Goal: Task Accomplishment & Management: Use online tool/utility

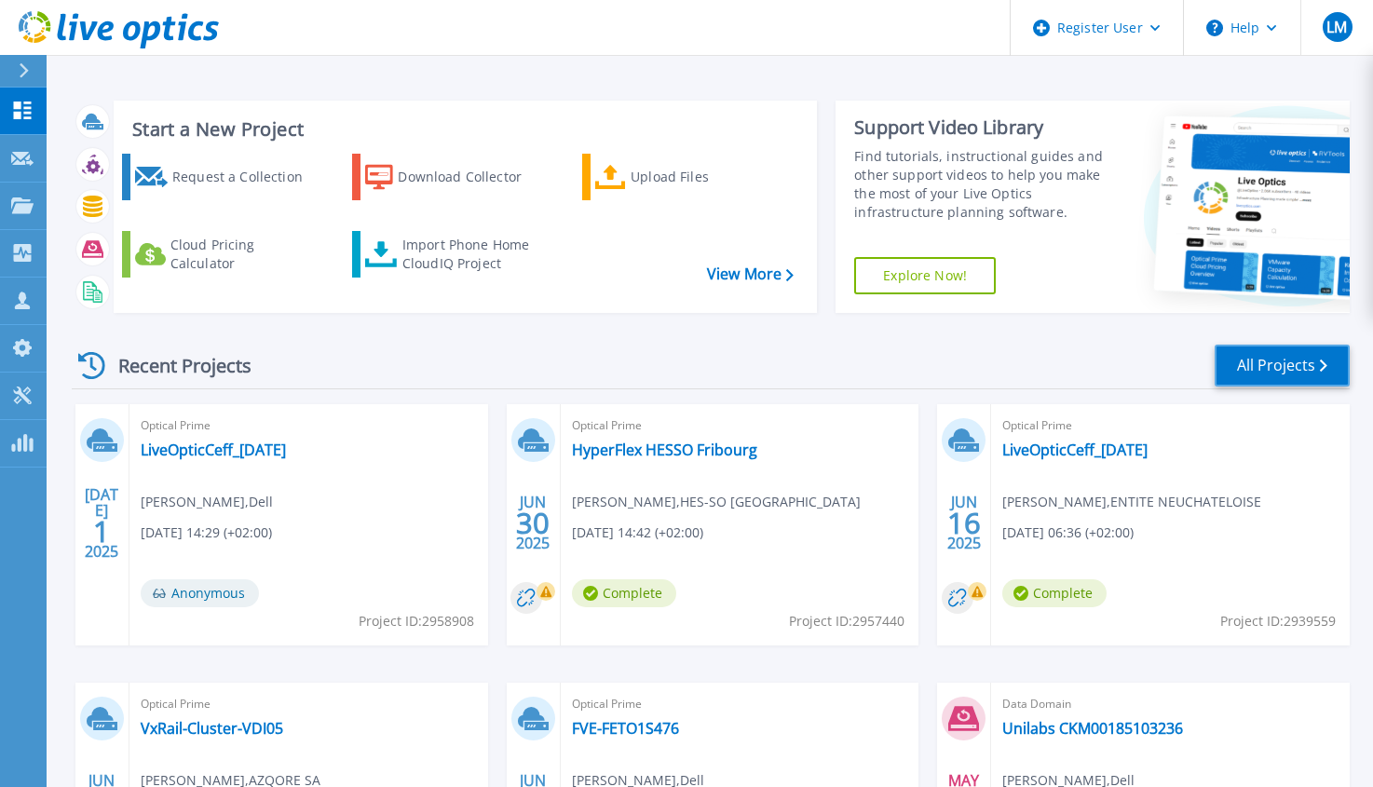
click at [1274, 362] on link "All Projects" at bounding box center [1282, 366] width 135 height 42
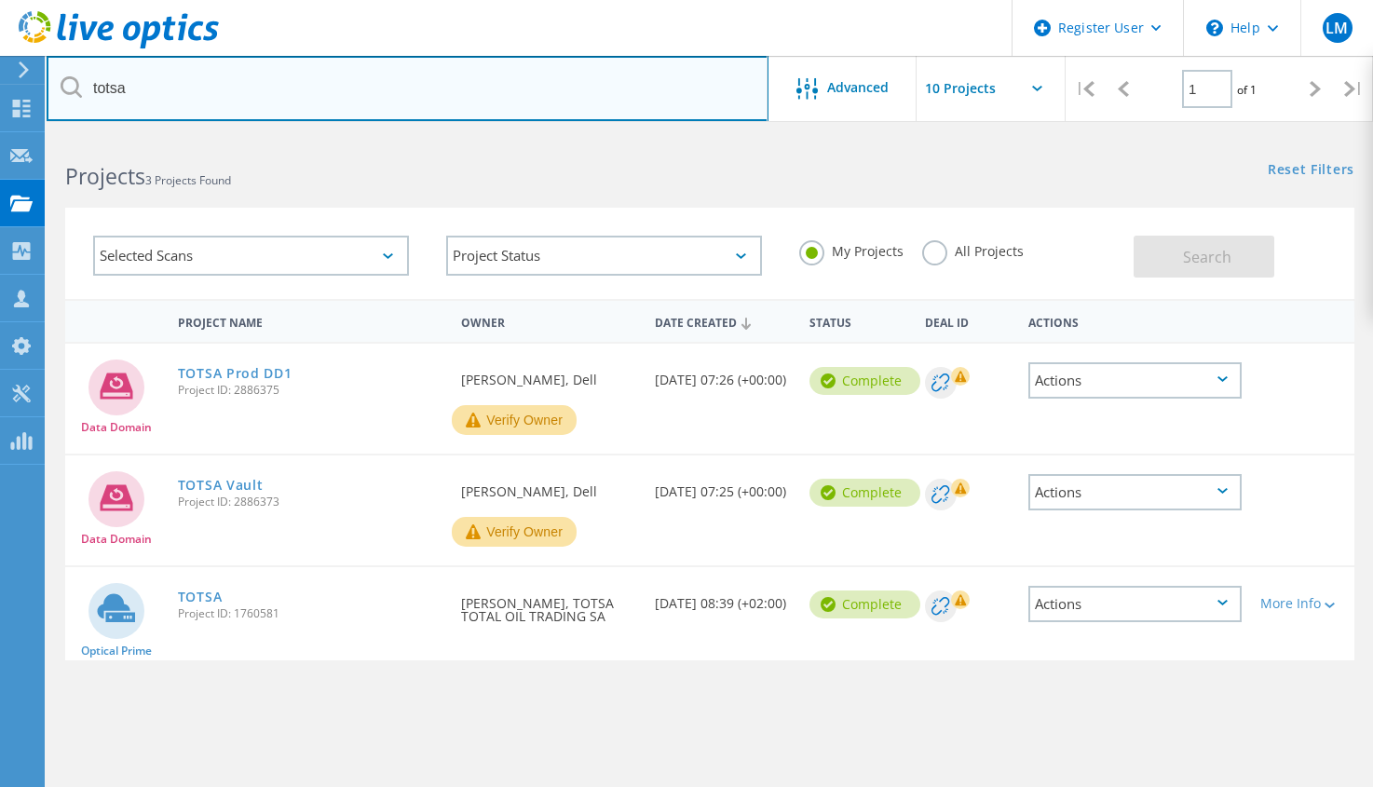
click at [358, 103] on input "totsa" at bounding box center [408, 88] width 722 height 65
click at [358, 104] on input "totsa" at bounding box center [408, 88] width 722 height 65
type input "unilabs"
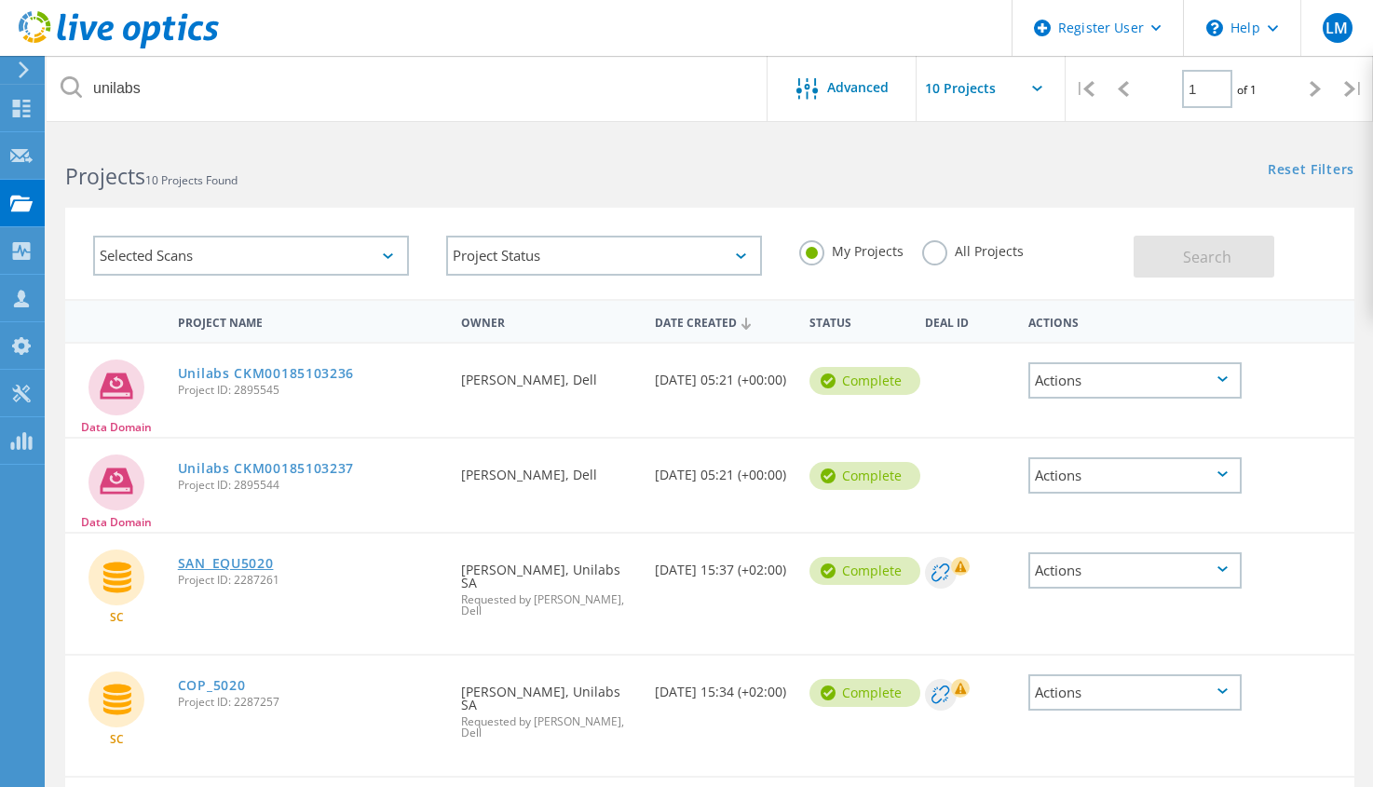
click at [267, 566] on link "SAN_EQU5020" at bounding box center [226, 563] width 96 height 13
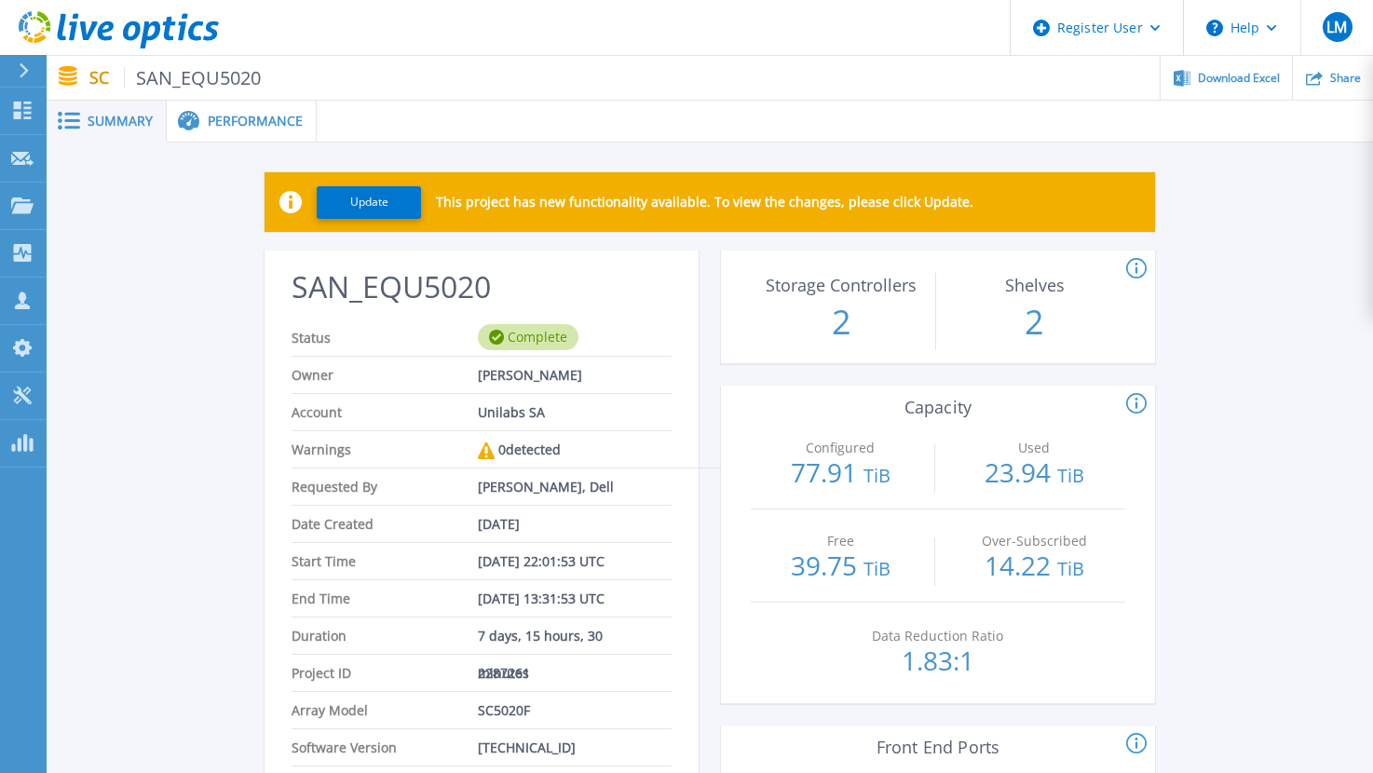
click at [251, 119] on span "Performance" at bounding box center [255, 121] width 95 height 13
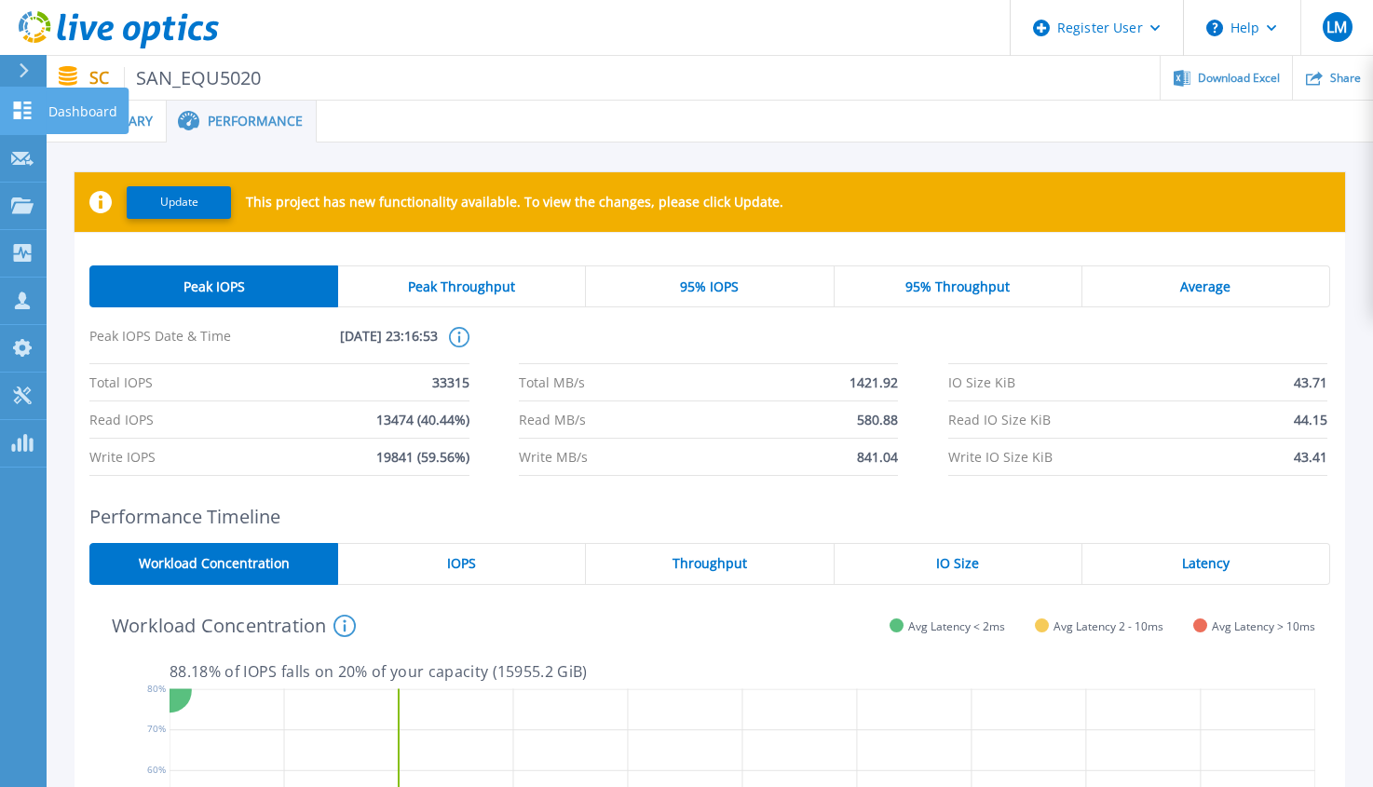
click at [15, 97] on link "Dashboard Dashboard" at bounding box center [23, 112] width 47 height 48
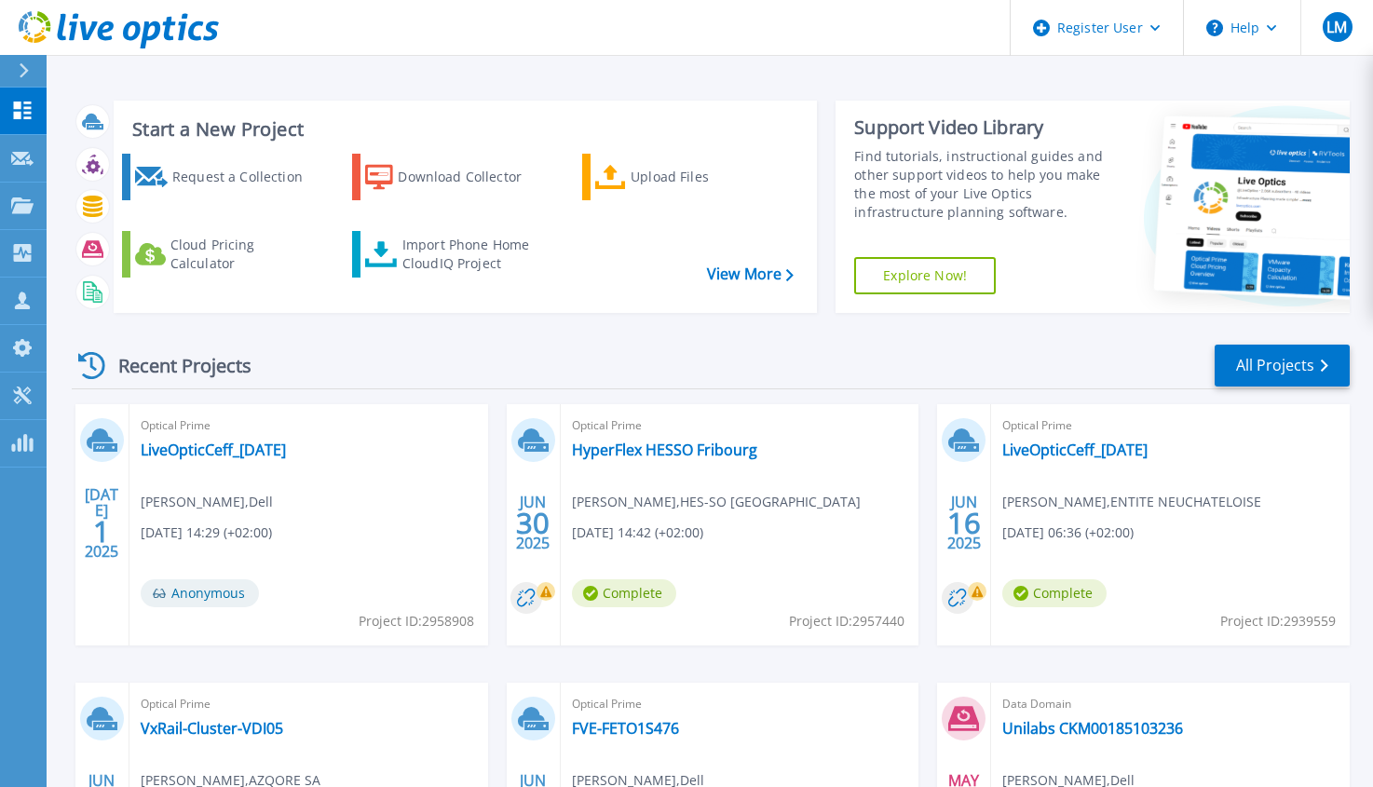
drag, startPoint x: 803, startPoint y: 447, endPoint x: 834, endPoint y: 451, distance: 31.0
click at [834, 451] on div "Optical Prime HyperFlex HESSO Fribourg Olivier Beytrison , HES-SO Fribourg 06/3…" at bounding box center [740, 524] width 359 height 241
click at [20, 95] on link "Dashboard Dashboard" at bounding box center [23, 112] width 47 height 48
click at [1297, 360] on link "All Projects" at bounding box center [1282, 366] width 135 height 42
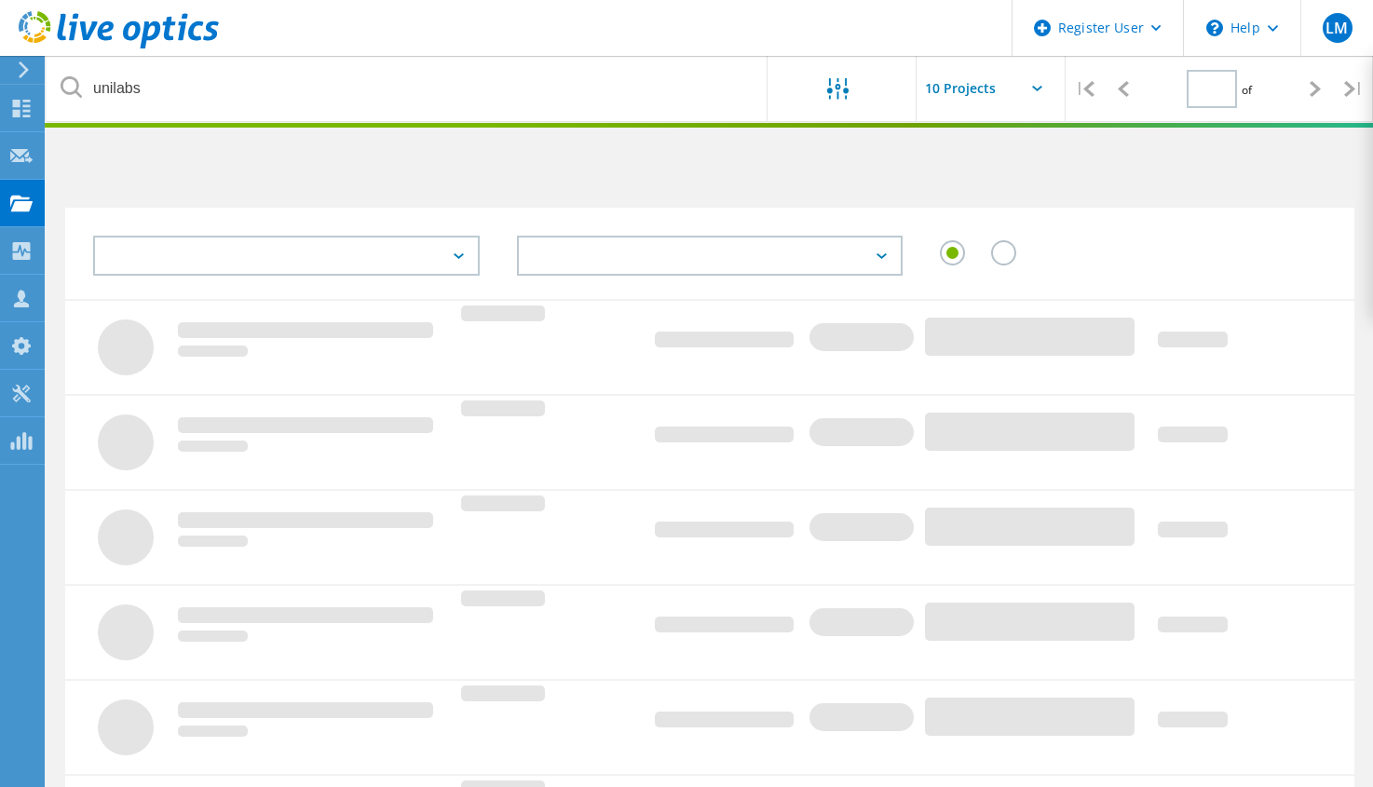
type input "1"
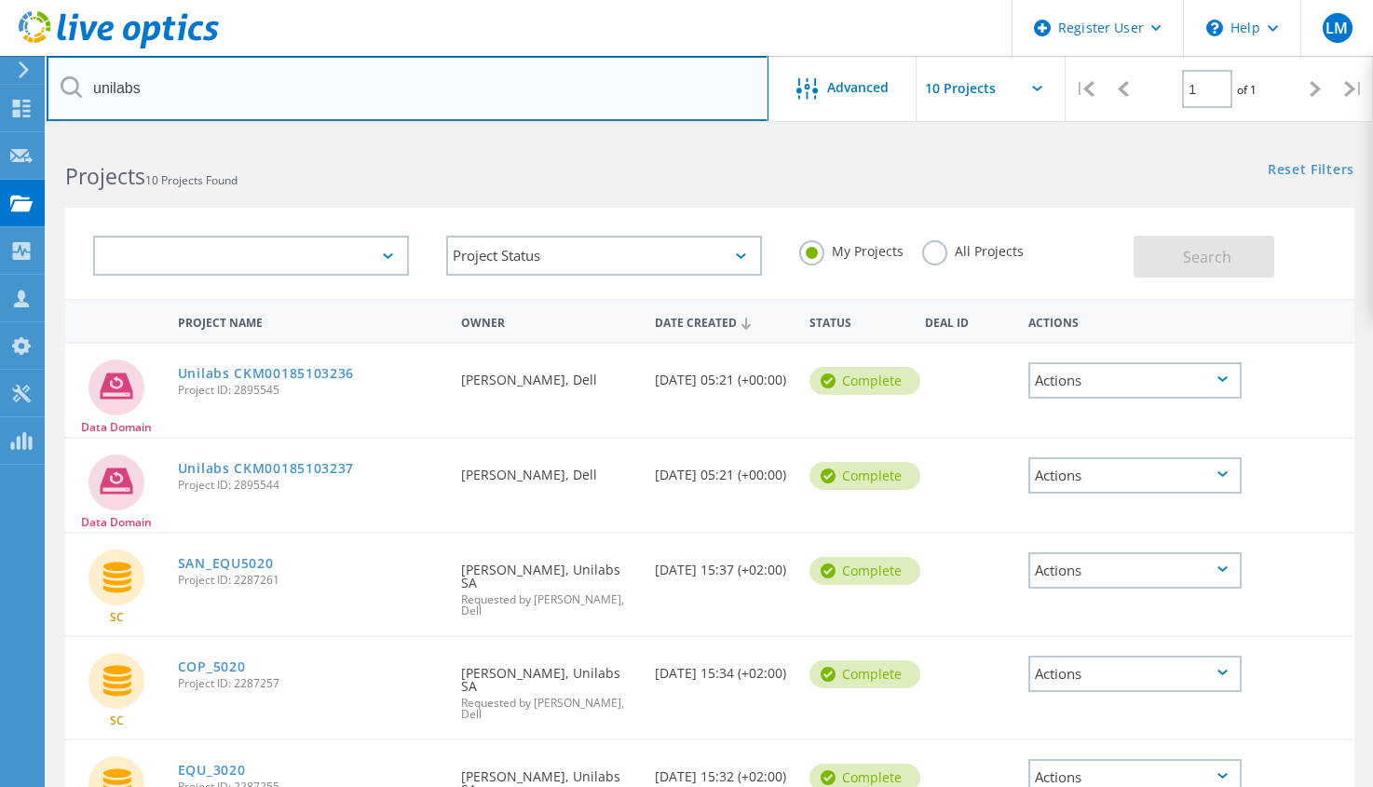
click at [432, 86] on input "unilabs" at bounding box center [408, 88] width 722 height 65
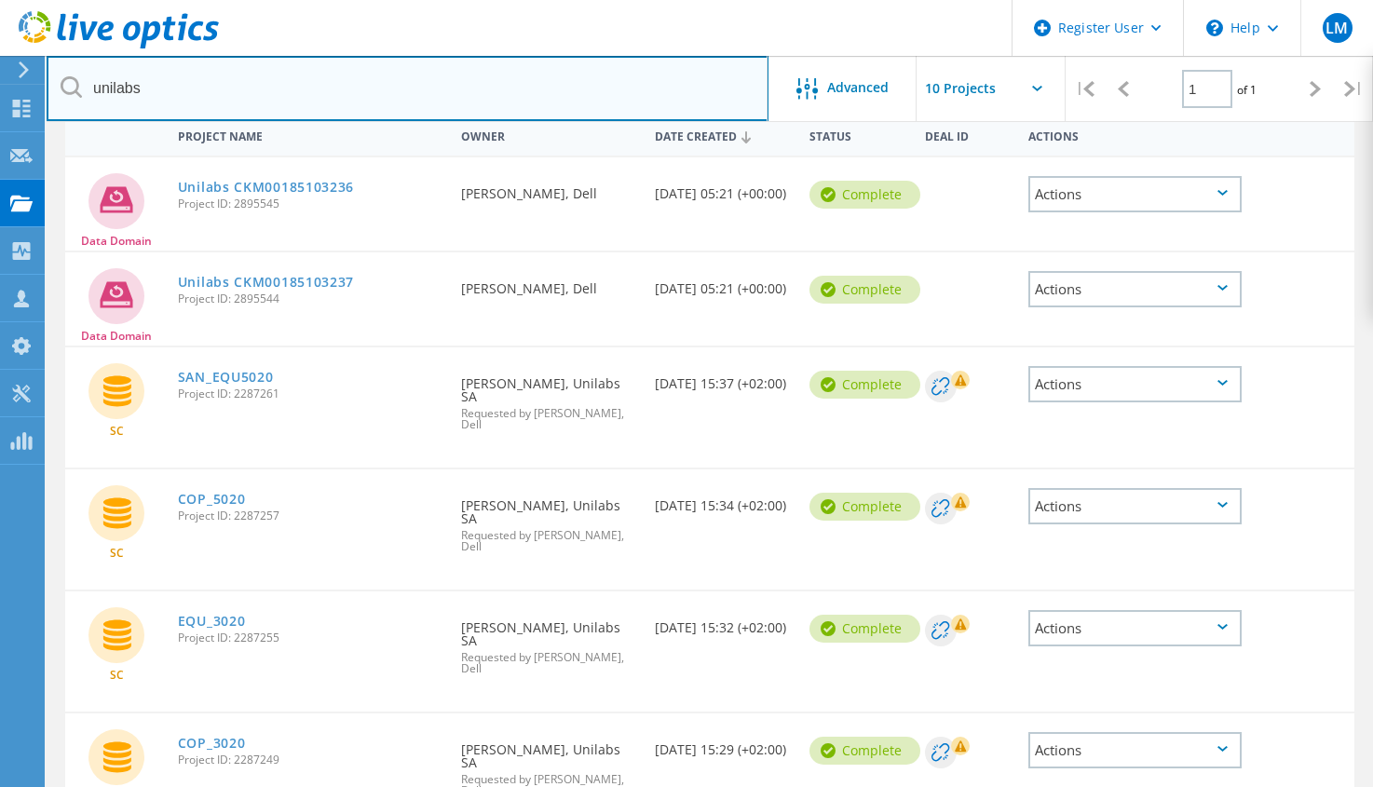
scroll to position [93, 0]
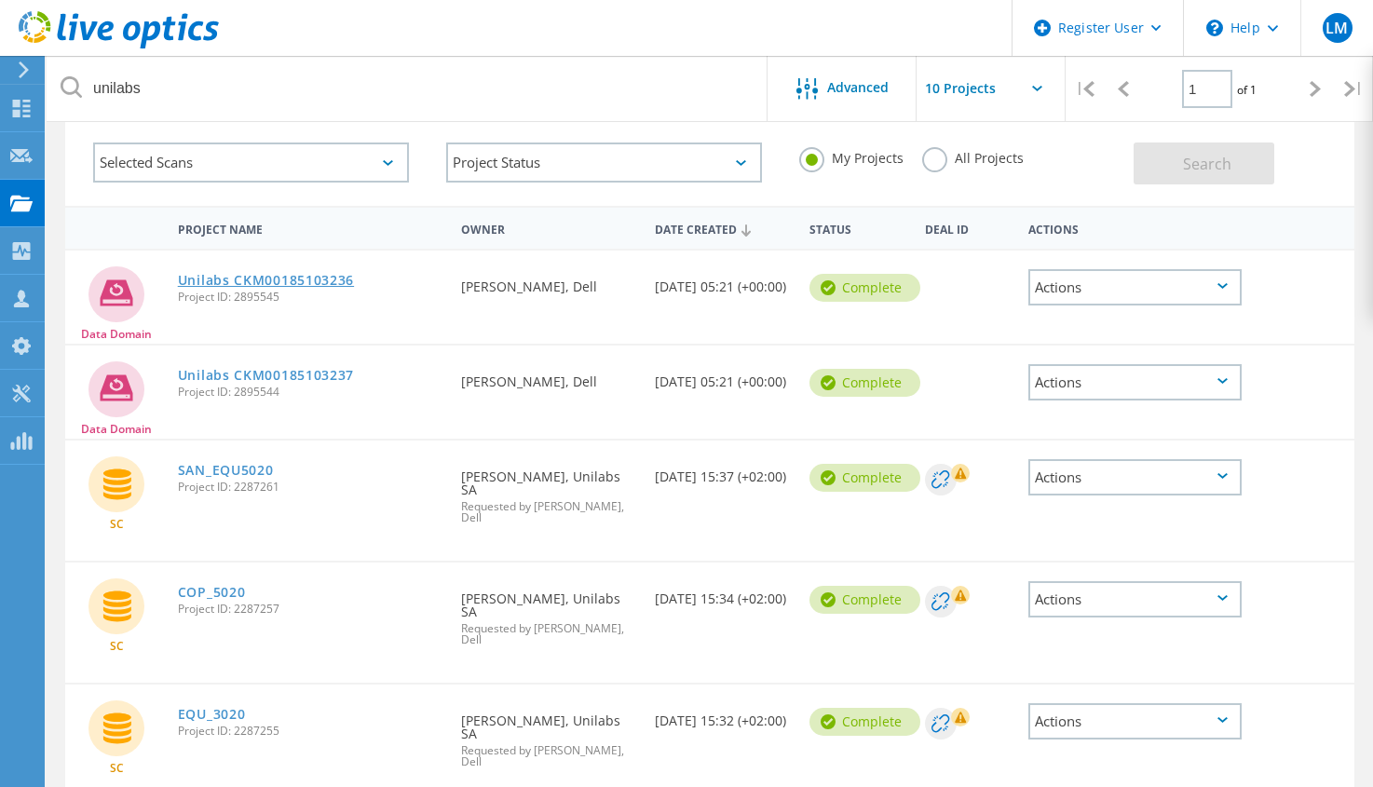
click at [262, 282] on link "Unilabs CKM00185103236" at bounding box center [266, 280] width 176 height 13
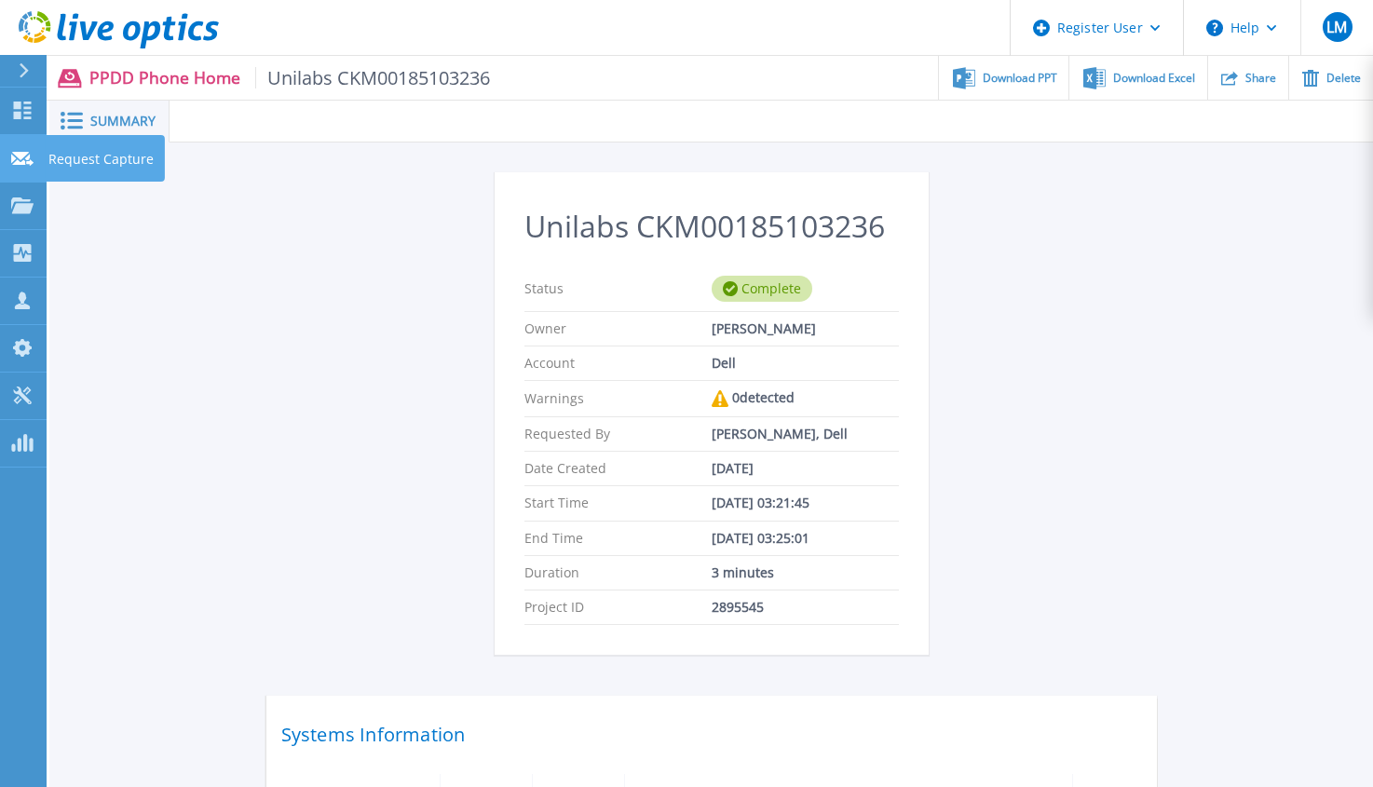
click at [37, 183] on link "Request Capture Request Capture" at bounding box center [23, 159] width 47 height 48
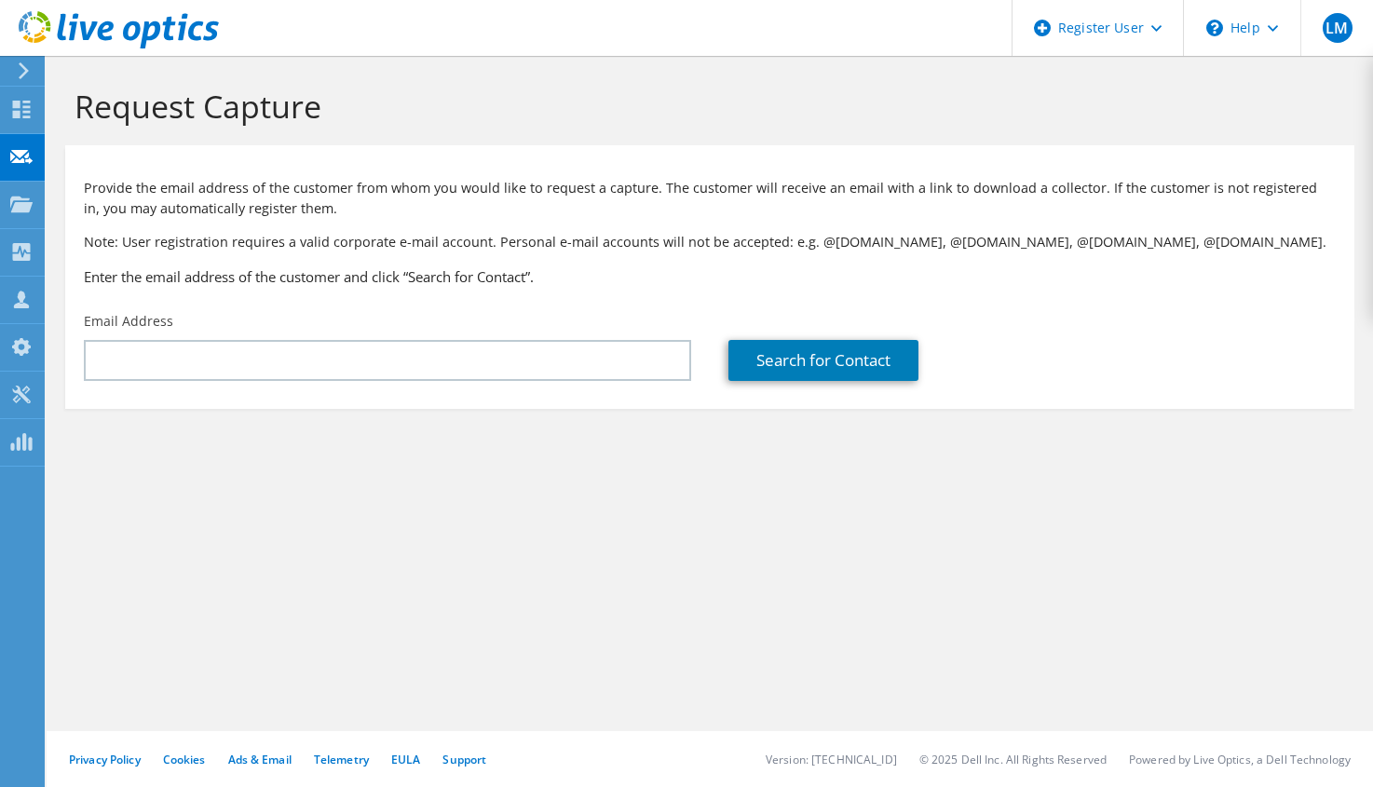
click at [24, 77] on icon at bounding box center [24, 70] width 14 height 17
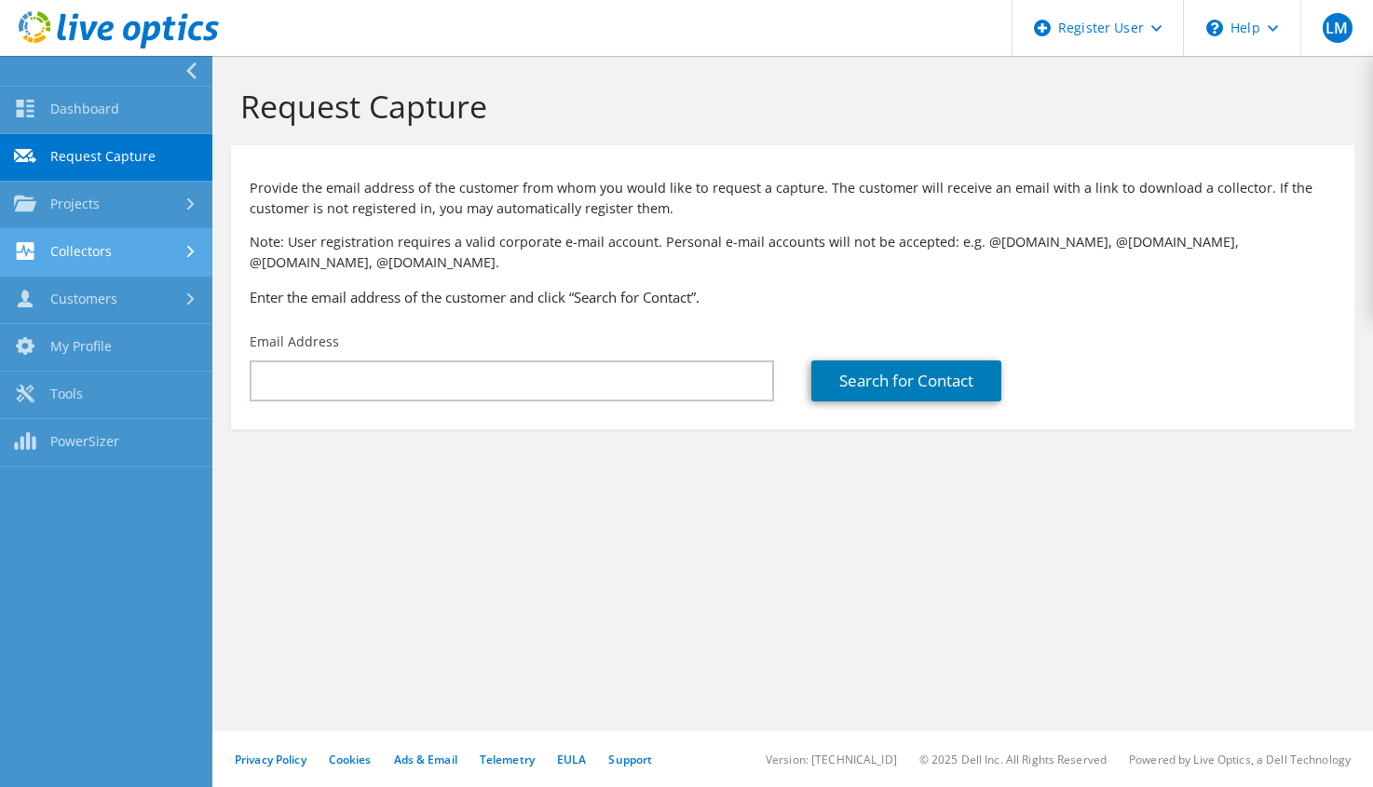
click at [90, 256] on link "Collectors" at bounding box center [106, 253] width 212 height 48
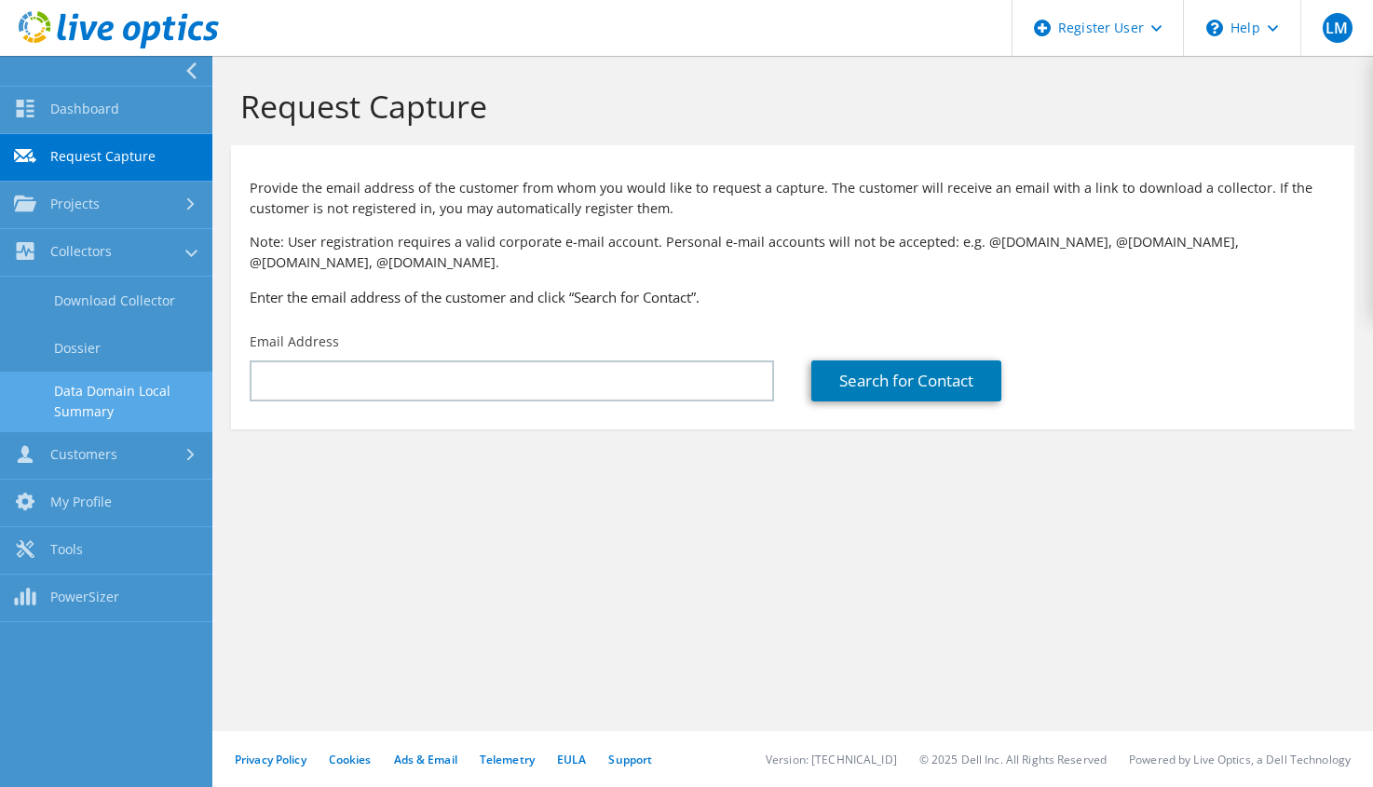
click at [141, 396] on link "Data Domain Local Summary" at bounding box center [106, 402] width 212 height 60
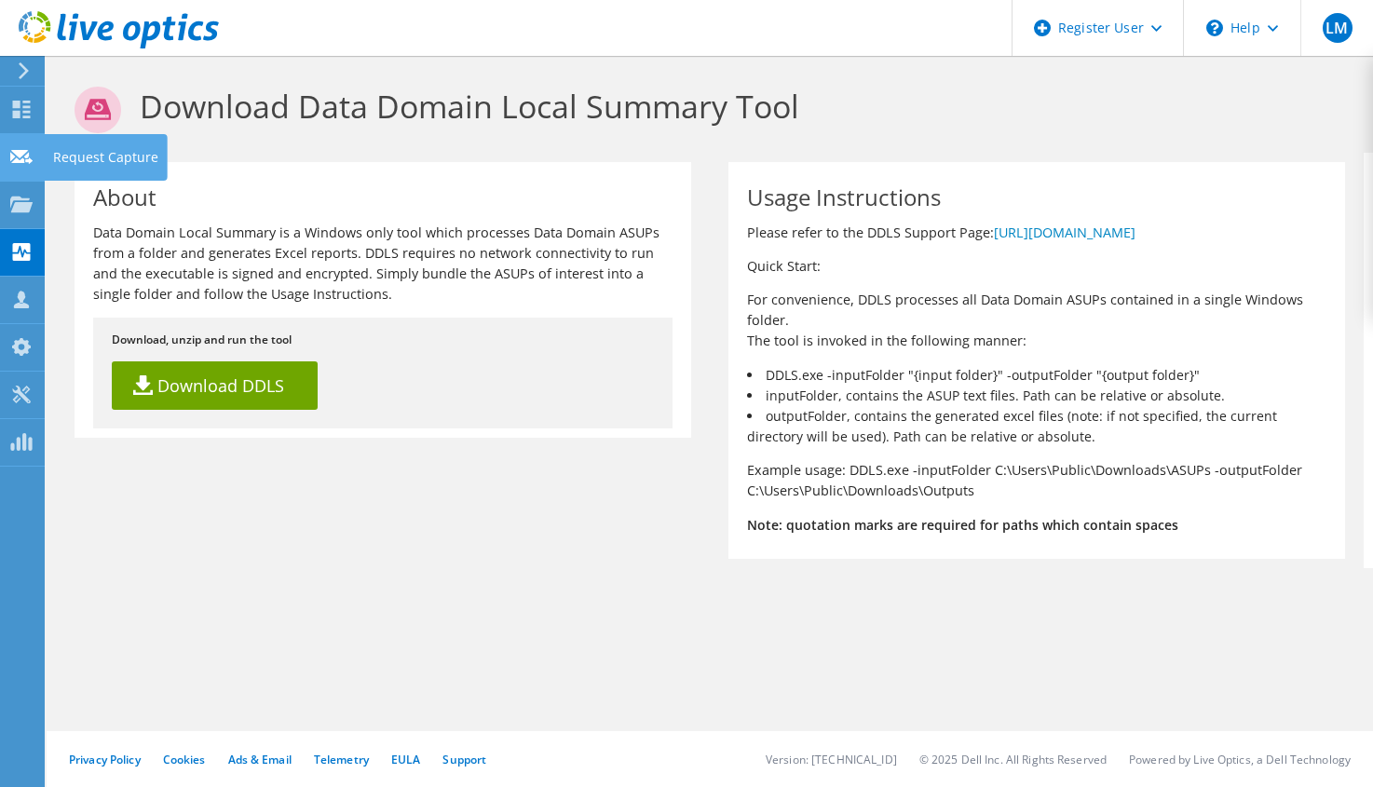
click at [26, 157] on use at bounding box center [21, 156] width 22 height 14
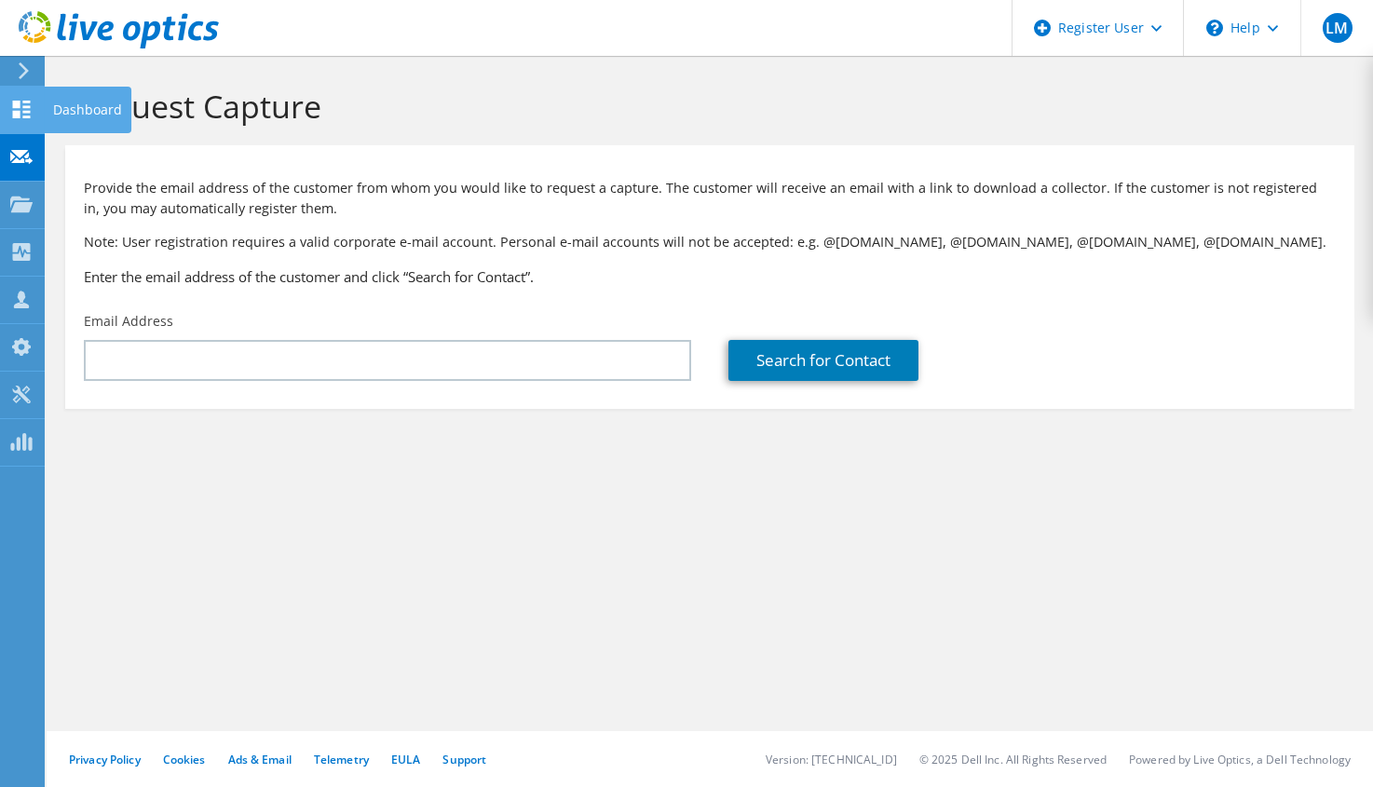
click at [18, 121] on div at bounding box center [21, 112] width 22 height 20
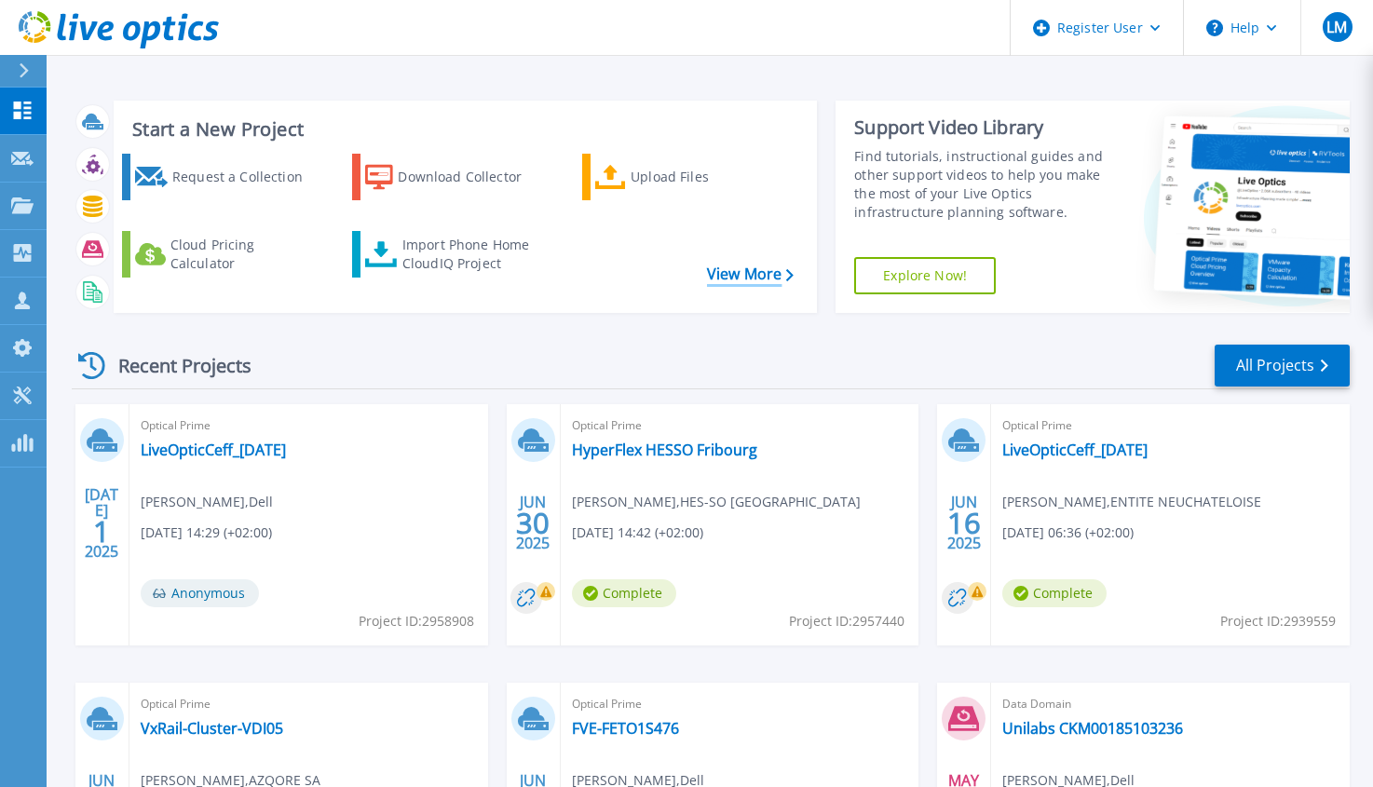
click at [762, 266] on link "View More" at bounding box center [750, 275] width 87 height 18
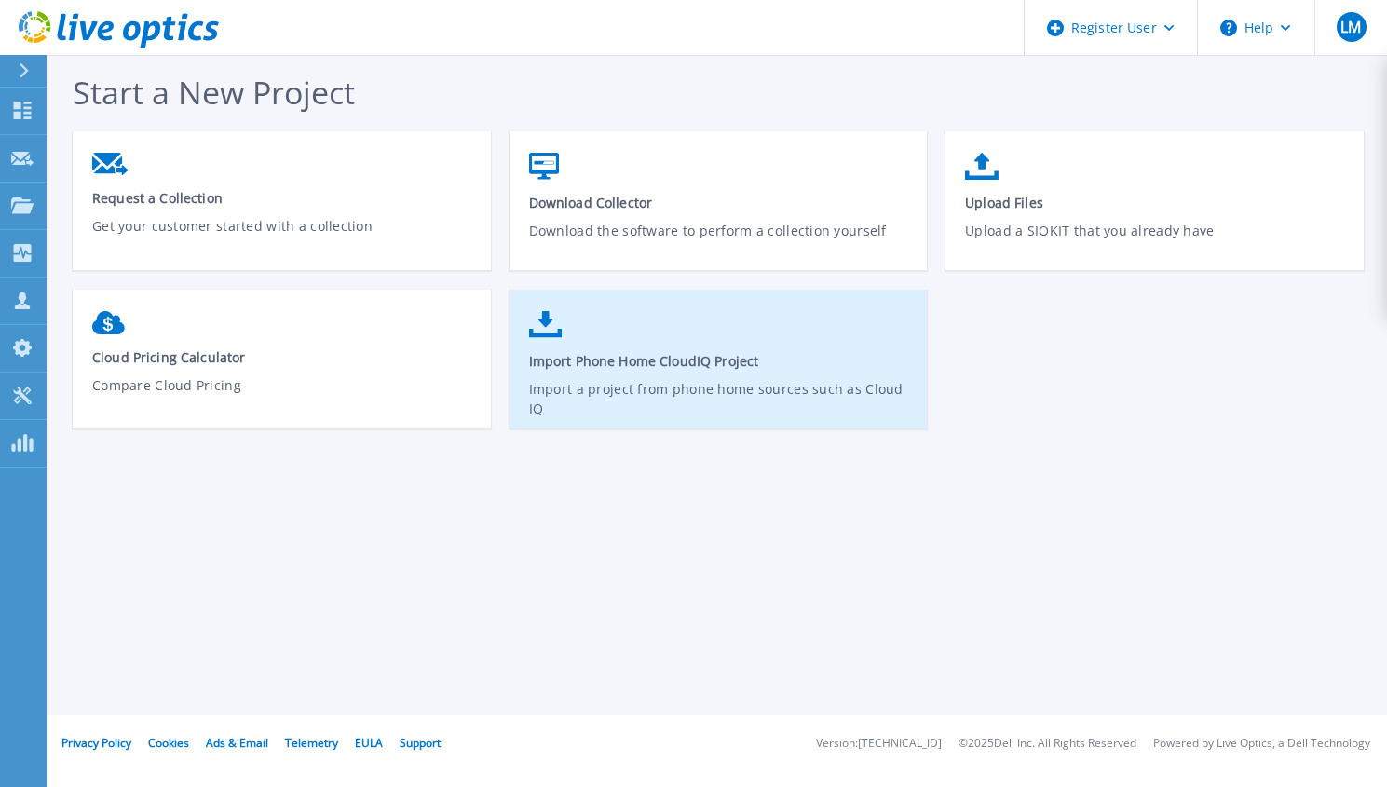
click at [684, 371] on link "Import Phone Home CloudIQ Project Import a project from phone home sources such…" at bounding box center [719, 368] width 418 height 133
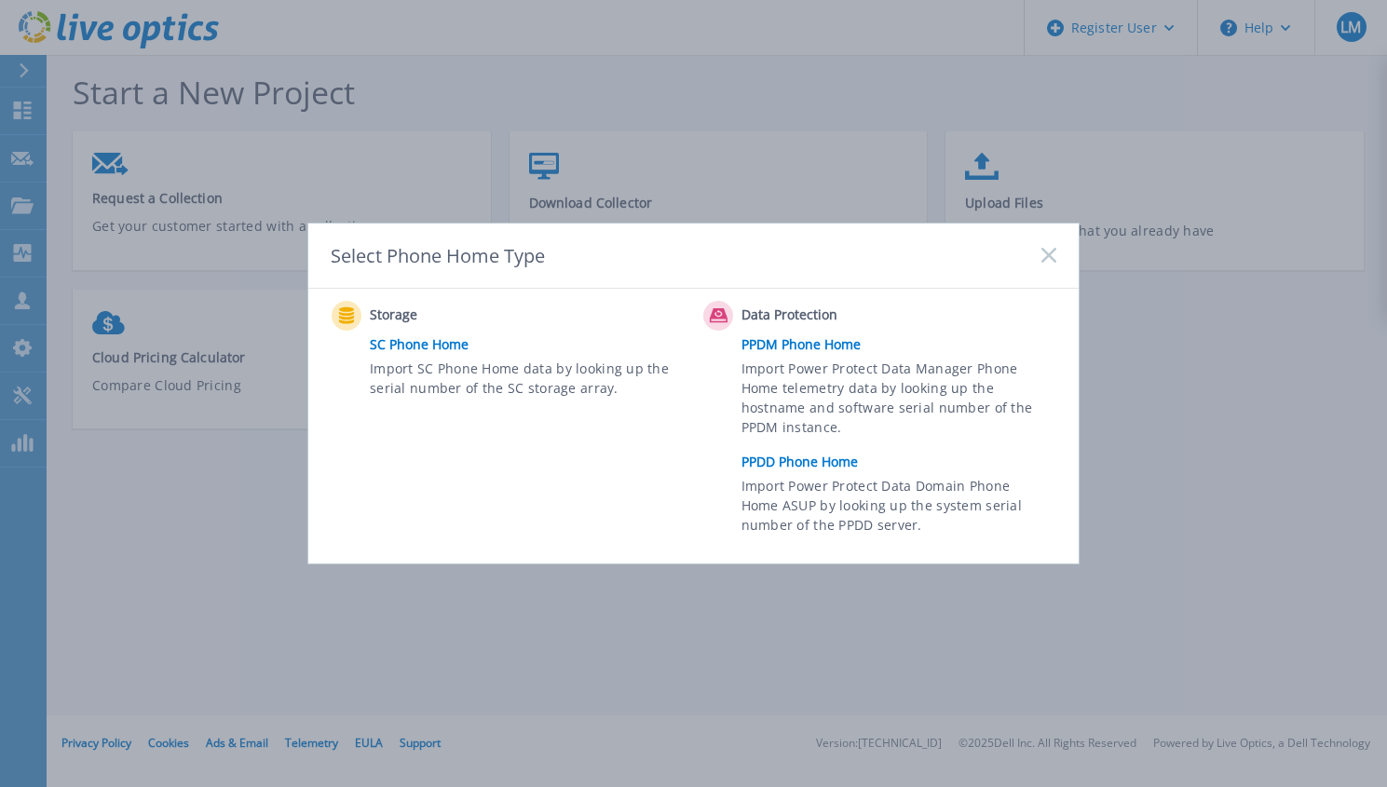
click at [802, 468] on link "PPDD Phone Home" at bounding box center [904, 462] width 324 height 28
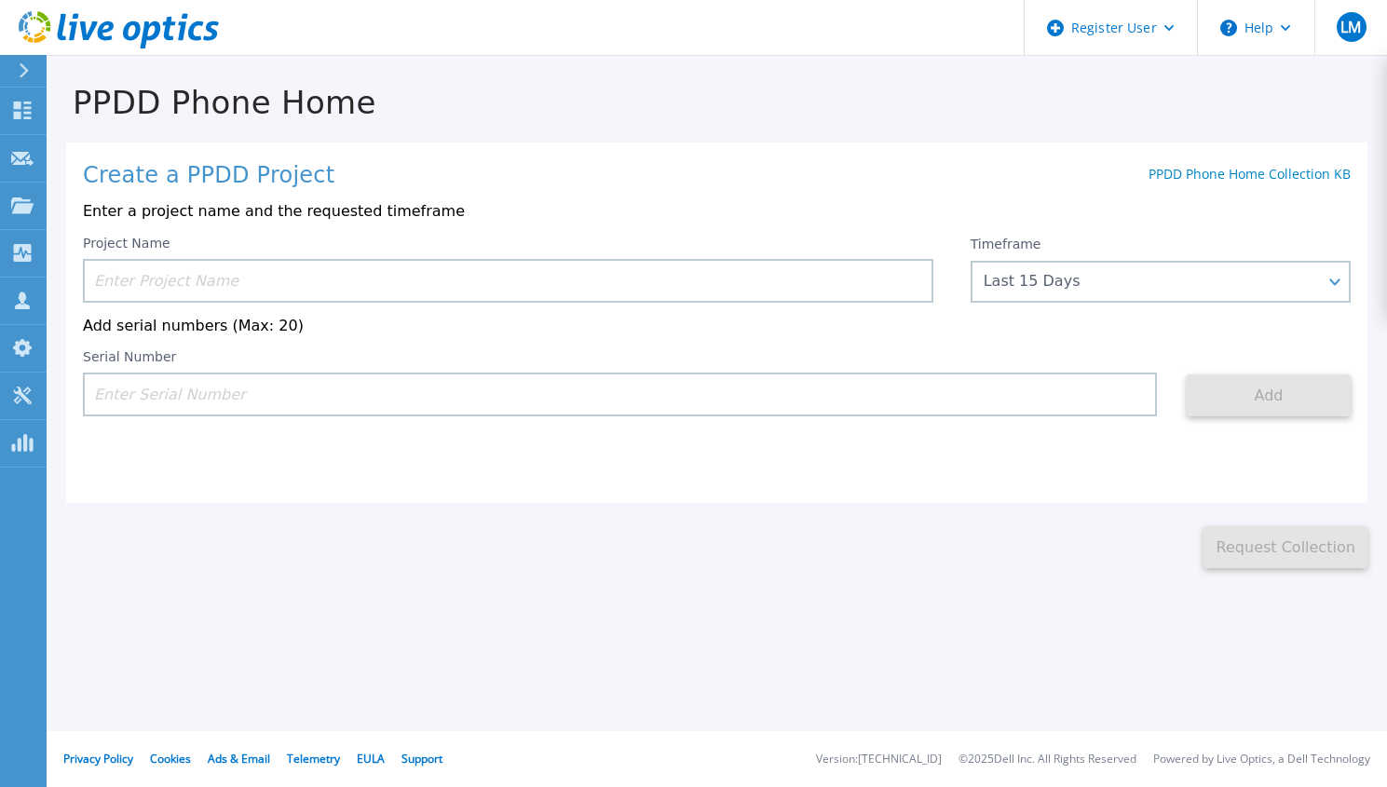
click at [354, 416] on input at bounding box center [620, 395] width 1074 height 44
paste input "CKM00185103237"
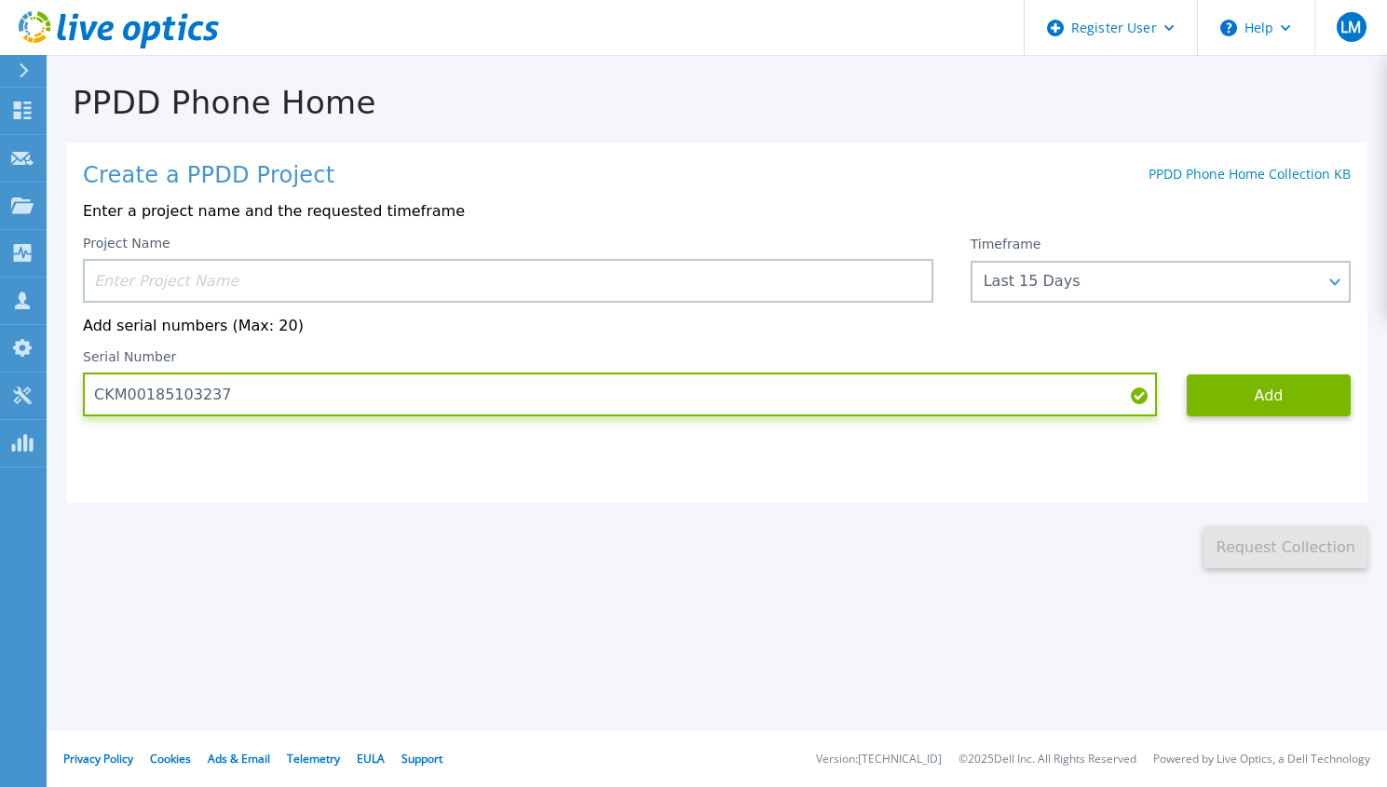
type input "CKM00185103237"
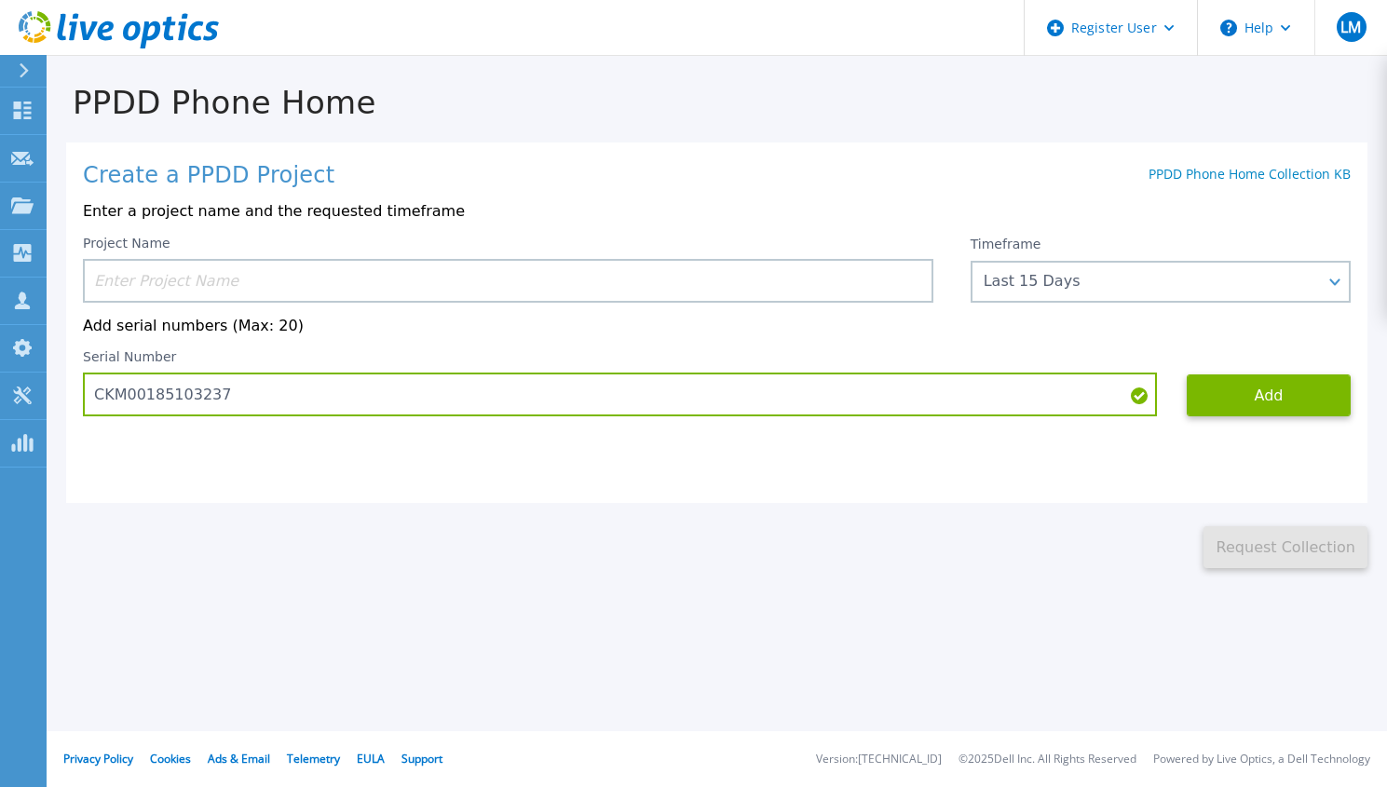
click at [352, 276] on input at bounding box center [508, 281] width 851 height 44
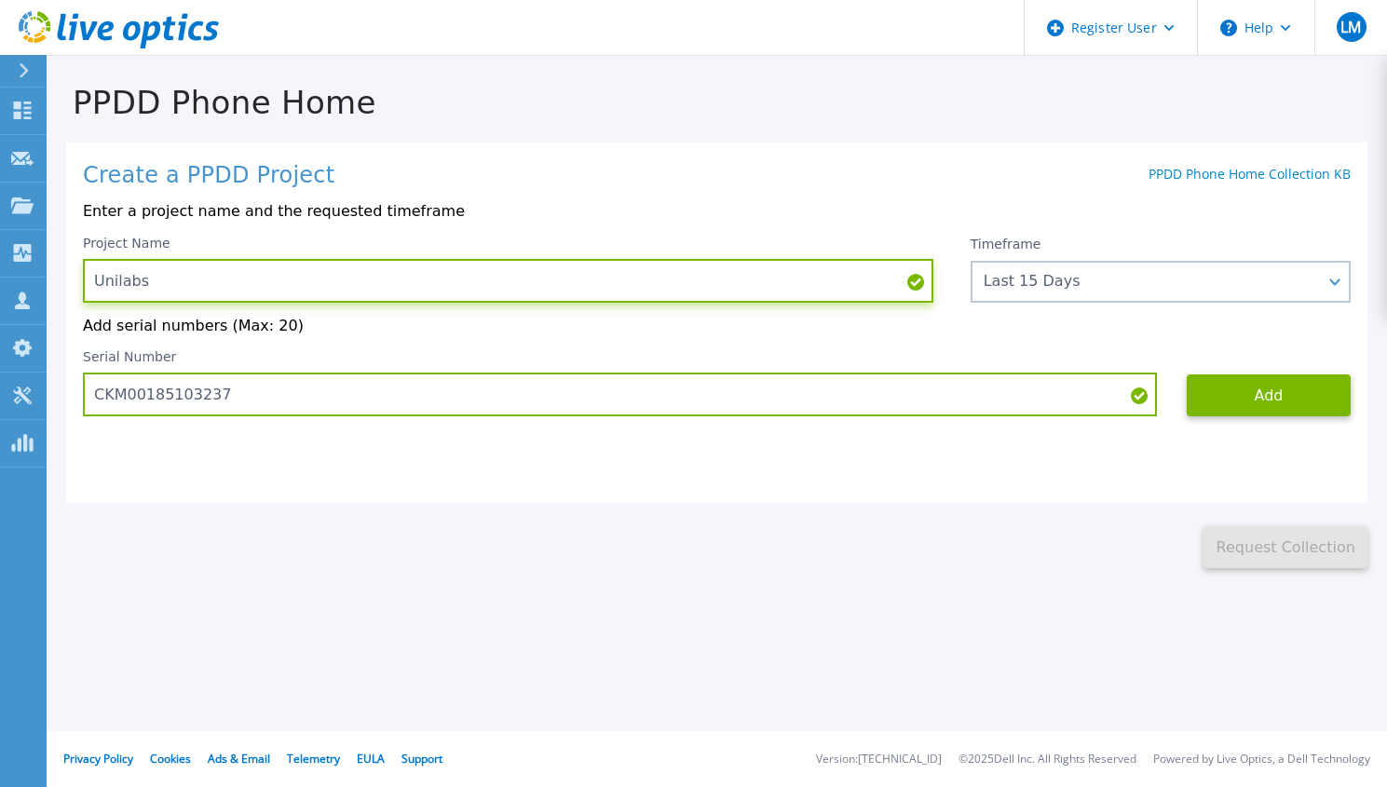
paste input "CKM00185103237"
type input "Unilabs CKM00185103237"
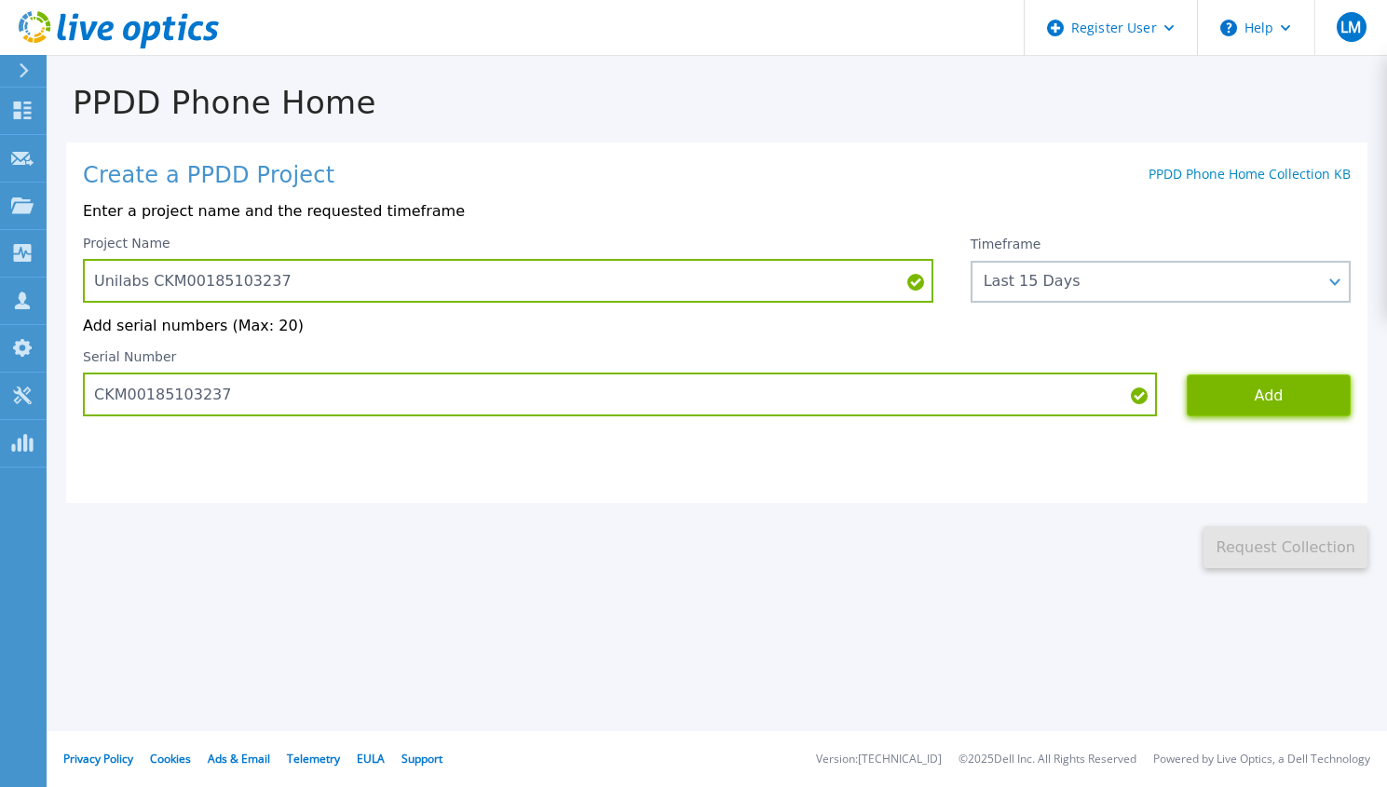
click at [1279, 394] on button "Add" at bounding box center [1269, 396] width 164 height 42
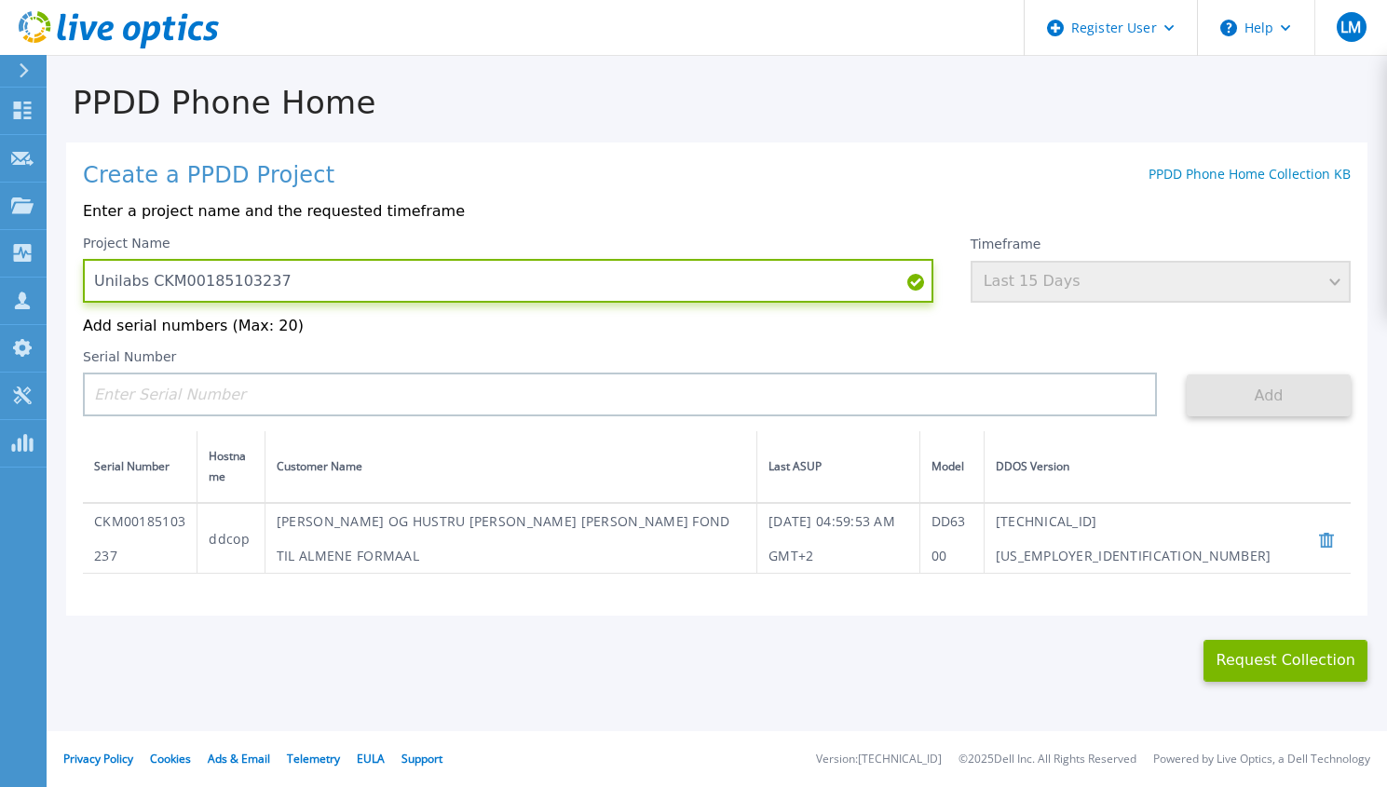
click at [312, 284] on input "Unilabs CKM00185103237" at bounding box center [508, 281] width 851 height 44
drag, startPoint x: 305, startPoint y: 284, endPoint x: 149, endPoint y: 301, distance: 156.5
click at [149, 301] on input "Unilabs CKM00185103237" at bounding box center [508, 281] width 851 height 44
type input "Unilabs Datadomain"
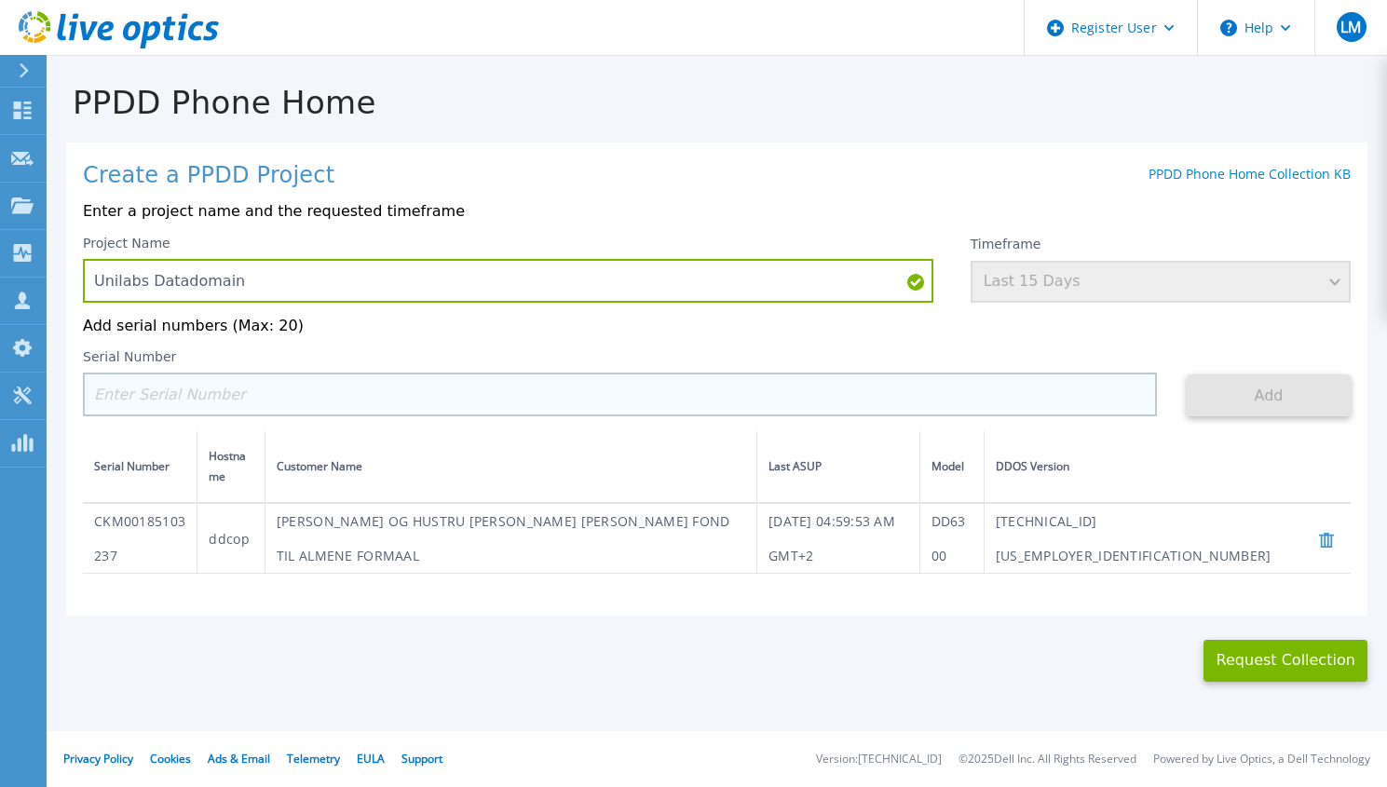
click at [310, 375] on div "Serial Number" at bounding box center [620, 382] width 1074 height 67
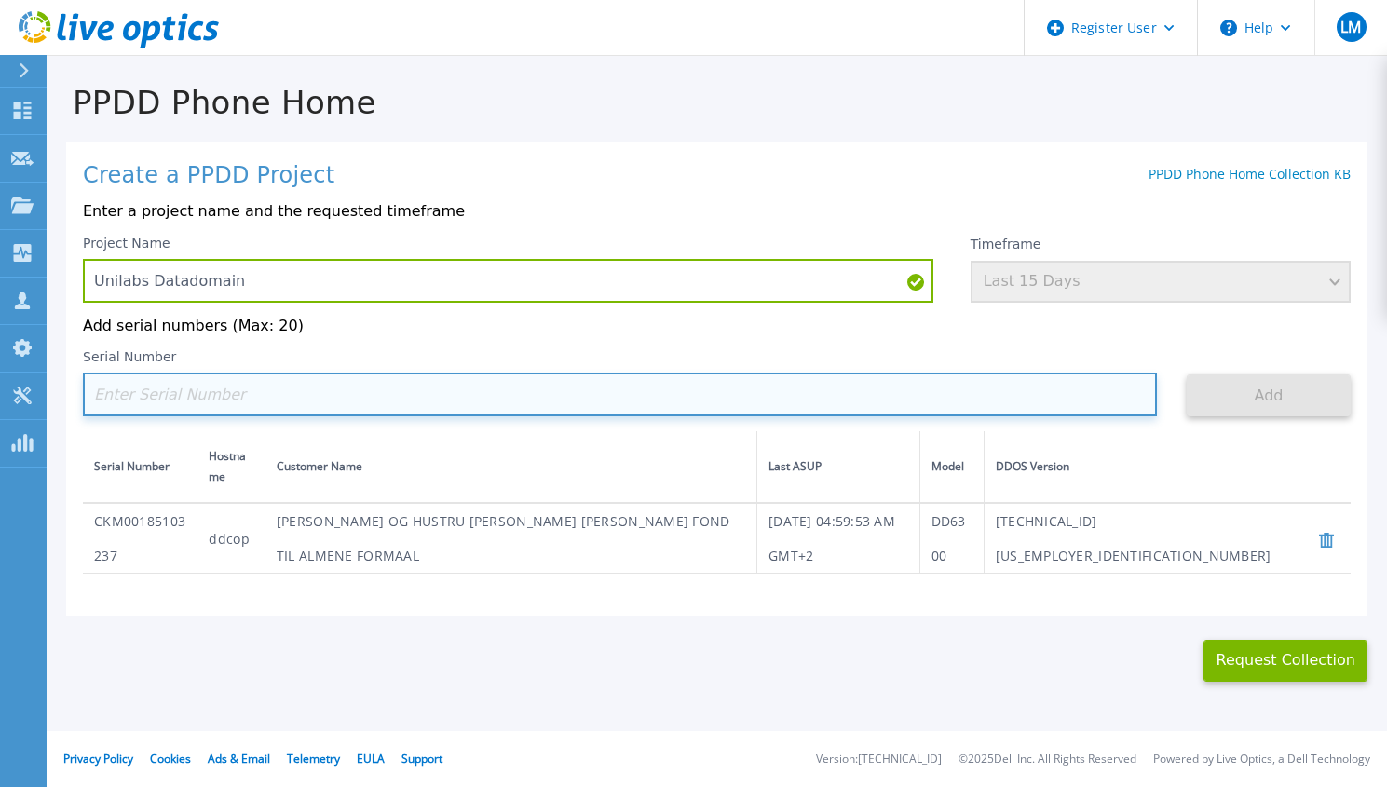
click at [312, 389] on input at bounding box center [620, 395] width 1074 height 44
paste input "CKM00185103236"
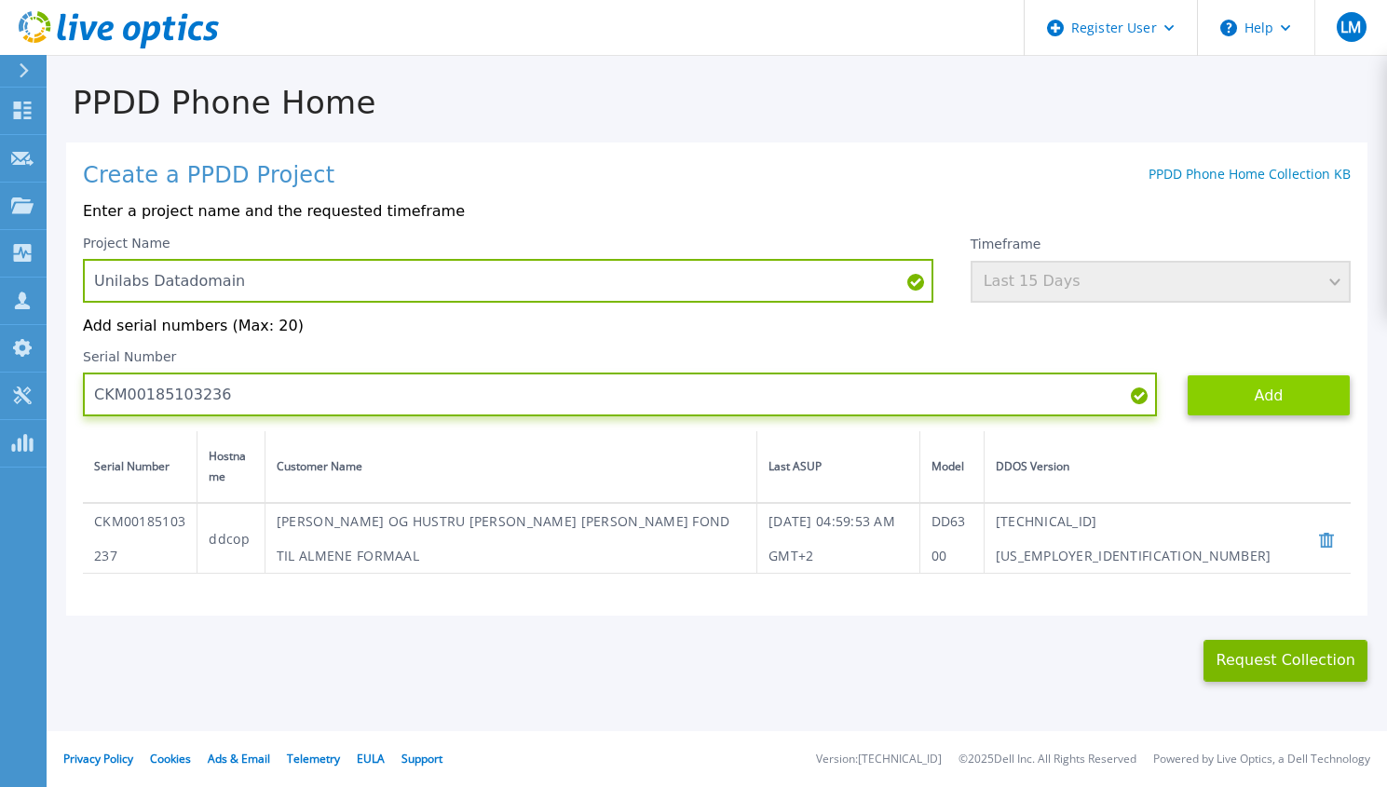
type input "CKM00185103236"
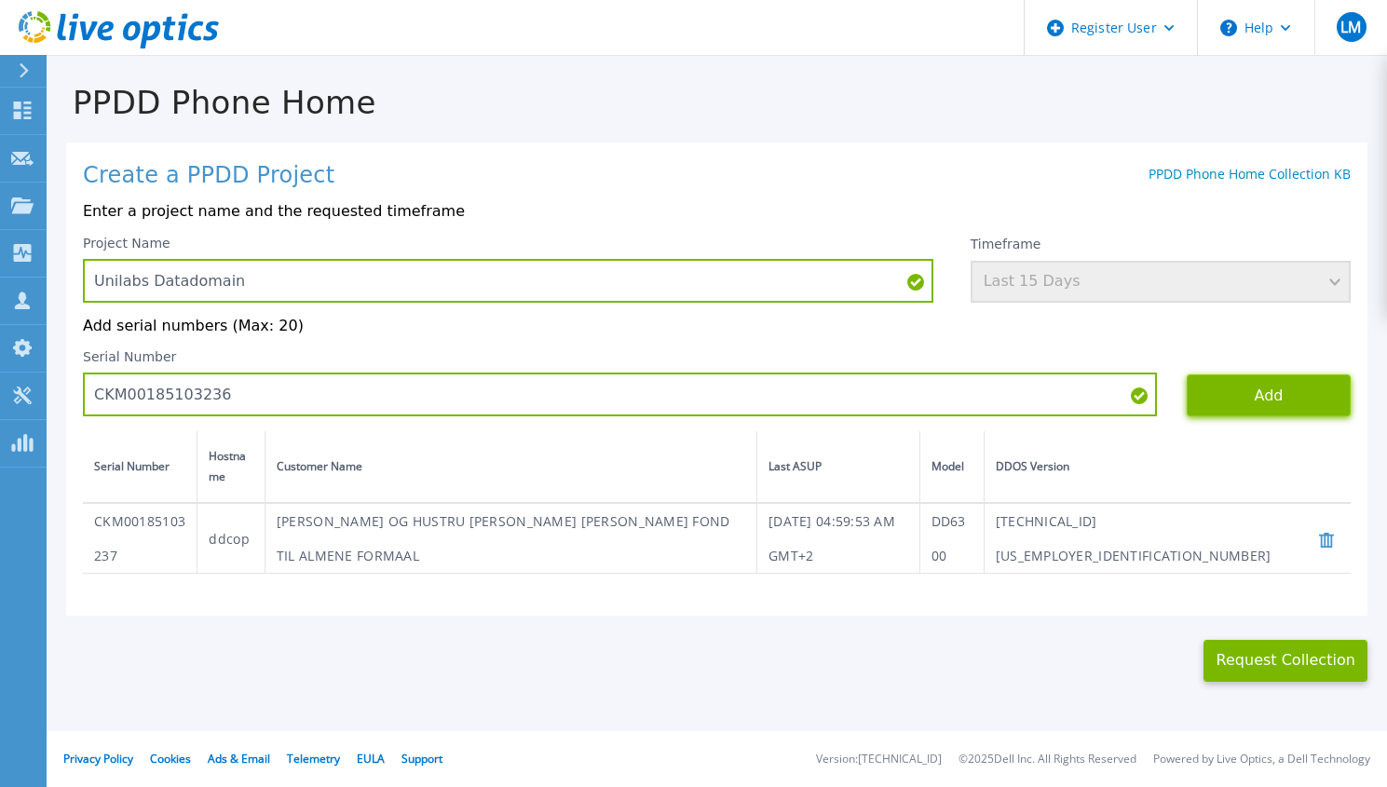
click at [1269, 397] on button "Add" at bounding box center [1269, 396] width 164 height 42
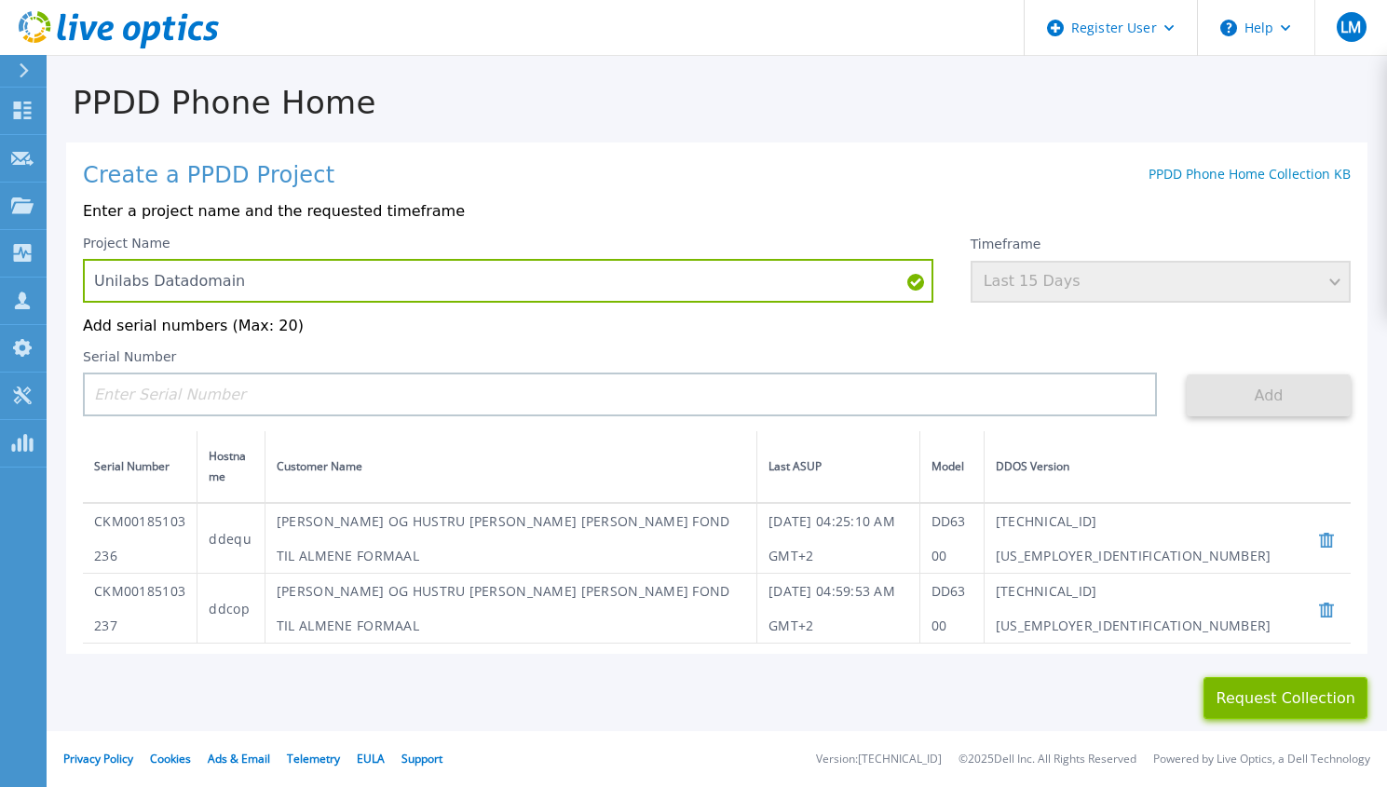
click at [1259, 700] on button "Request Collection" at bounding box center [1286, 698] width 164 height 42
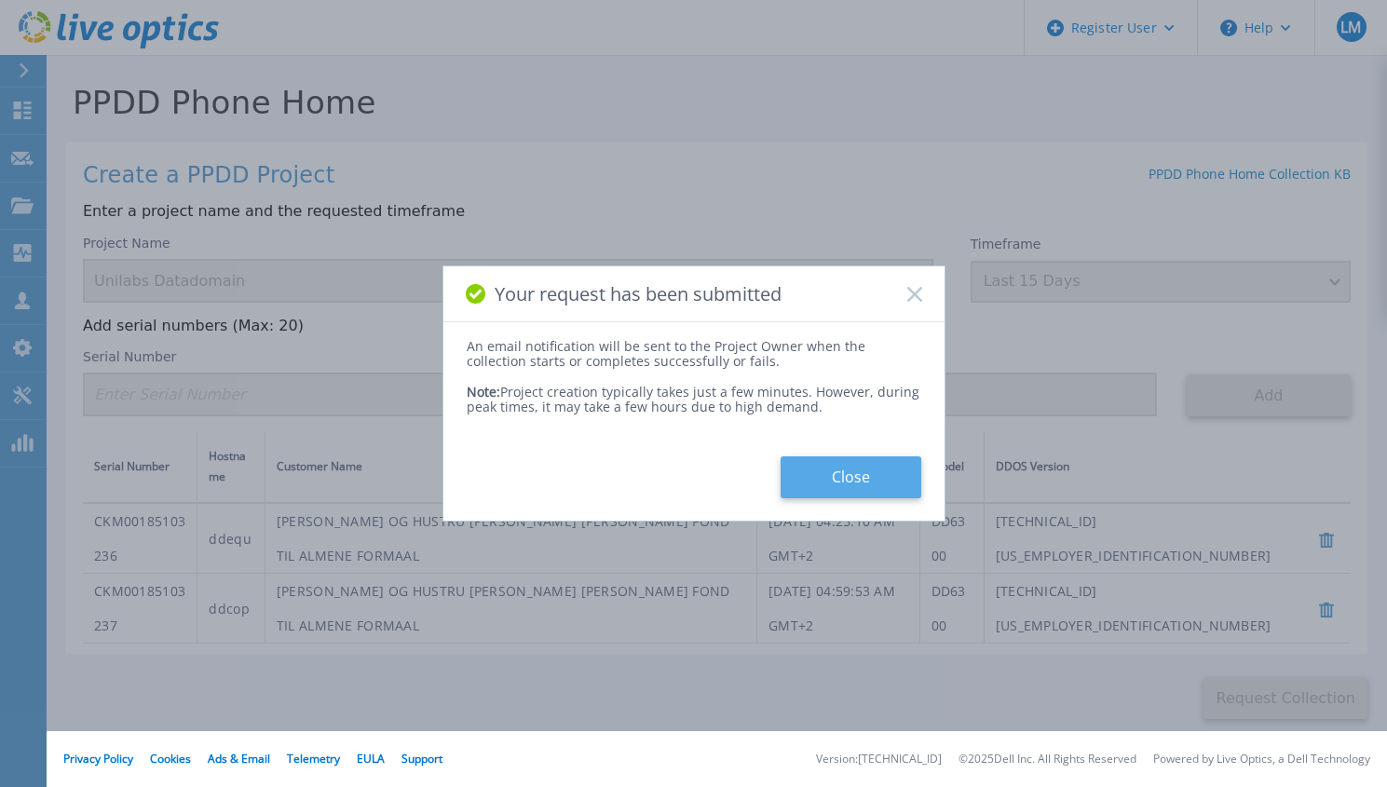
click at [850, 477] on button "Close" at bounding box center [851, 478] width 141 height 42
